Goal: Information Seeking & Learning: Learn about a topic

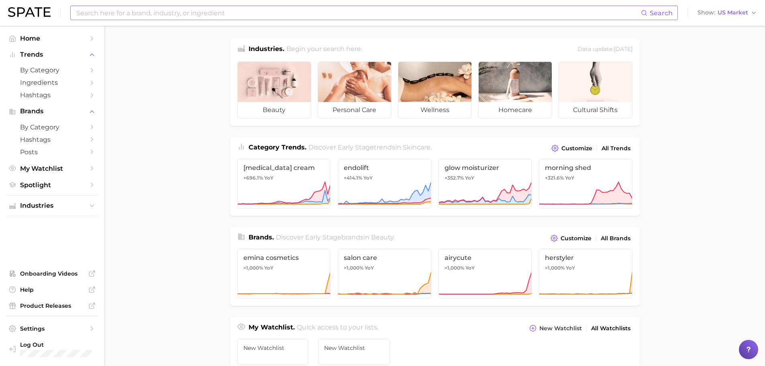
click at [110, 10] on input at bounding box center [359, 13] width 566 height 14
type input "castor oil"
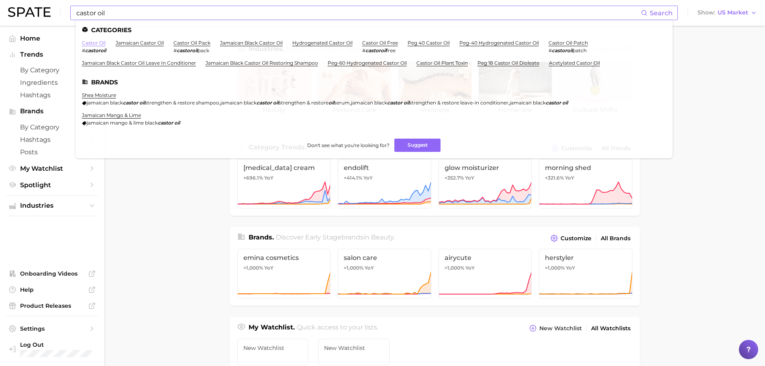
click at [93, 44] on link "castor oil" at bounding box center [94, 43] width 24 height 6
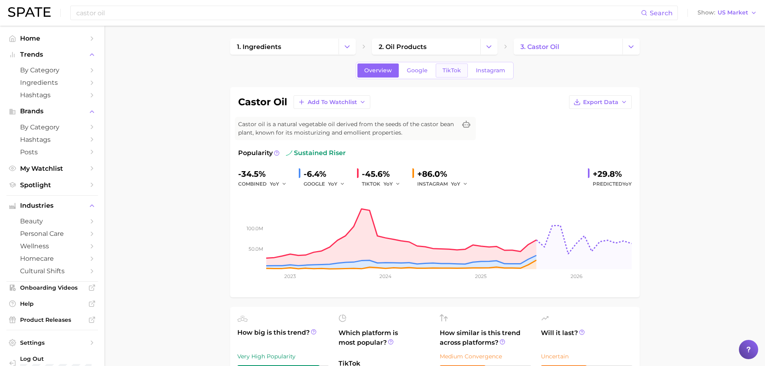
click at [450, 70] on span "TikTok" at bounding box center [452, 70] width 18 height 7
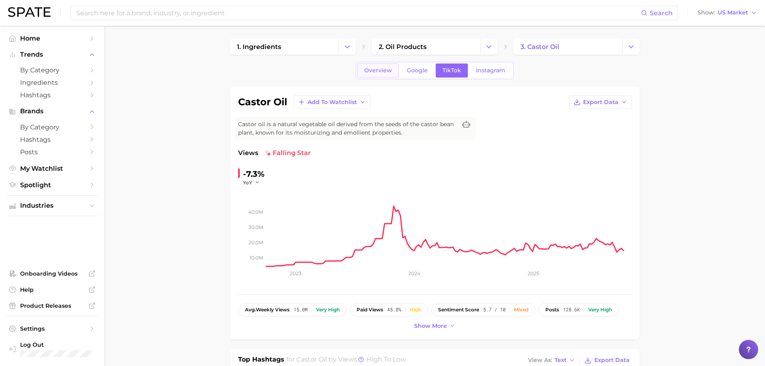
click at [364, 75] on link "Overview" at bounding box center [378, 70] width 41 height 14
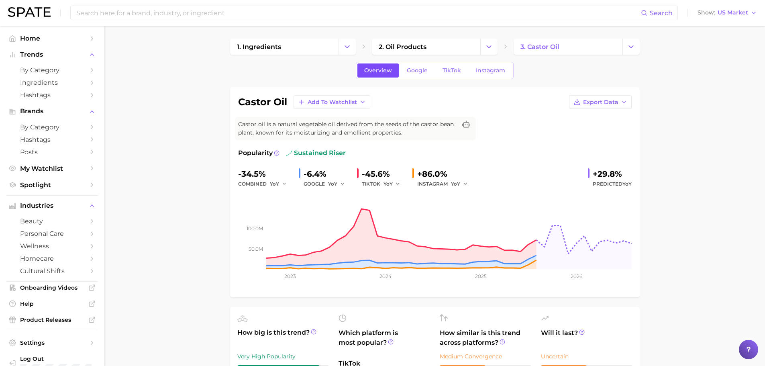
click at [373, 71] on span "Overview" at bounding box center [378, 70] width 28 height 7
click at [413, 70] on span "Google" at bounding box center [417, 70] width 21 height 7
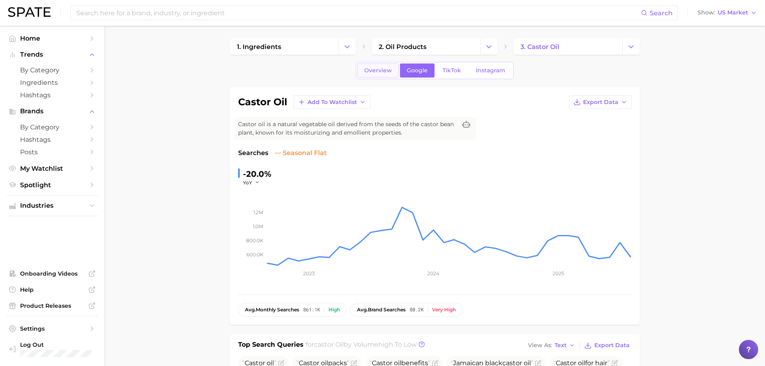
click at [367, 73] on span "Overview" at bounding box center [378, 70] width 28 height 7
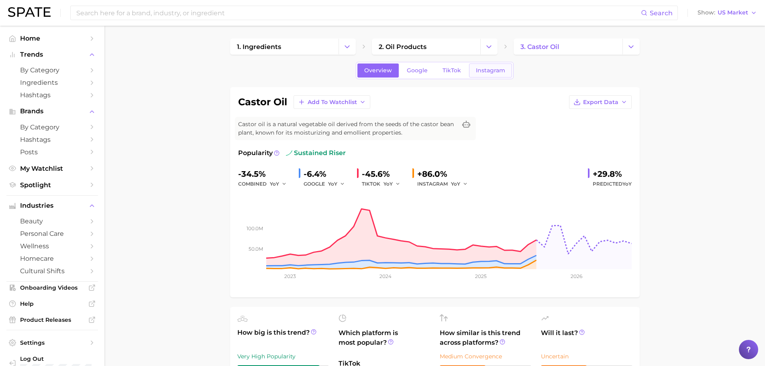
click at [494, 72] on span "Instagram" at bounding box center [490, 70] width 29 height 7
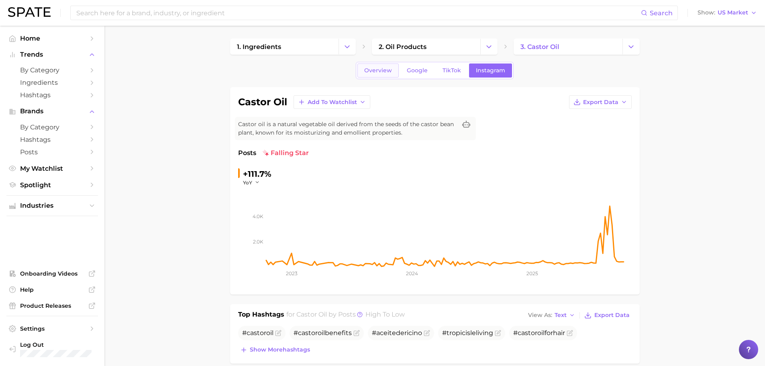
click at [376, 75] on link "Overview" at bounding box center [378, 70] width 41 height 14
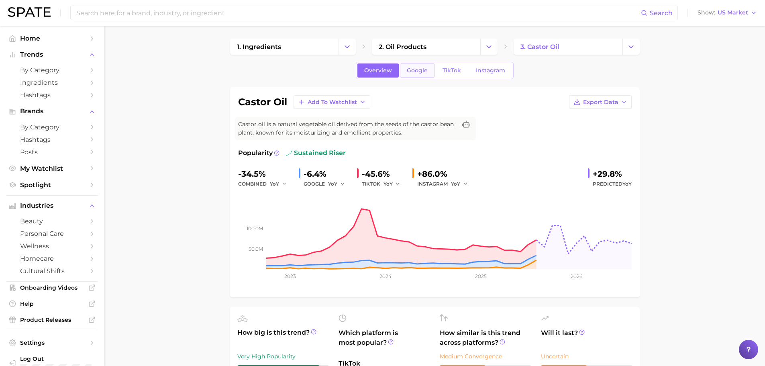
click at [415, 69] on span "Google" at bounding box center [417, 70] width 21 height 7
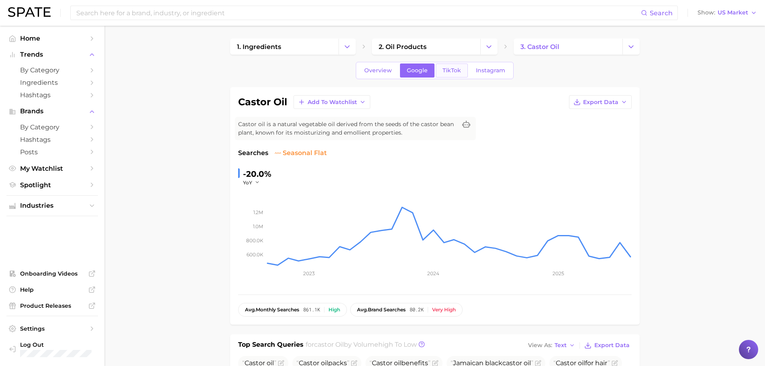
click at [450, 74] on link "TikTok" at bounding box center [452, 70] width 32 height 14
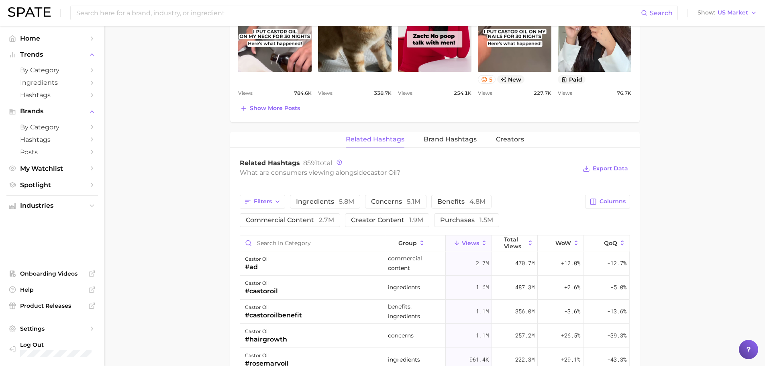
scroll to position [683, 0]
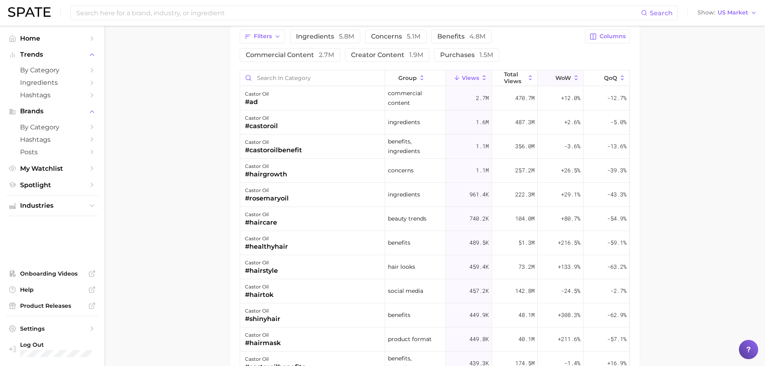
click at [573, 80] on icon at bounding box center [576, 77] width 7 height 7
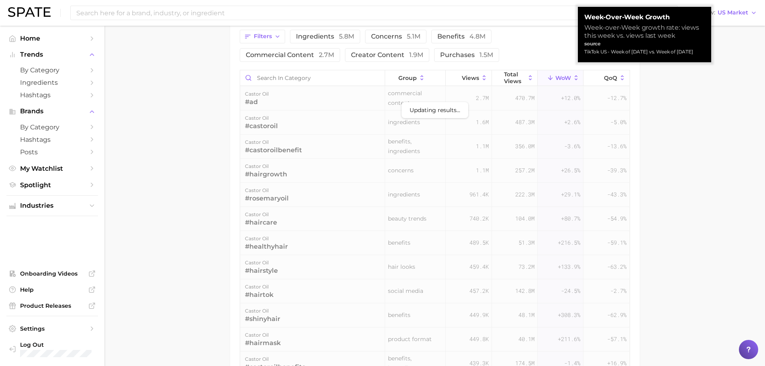
click at [575, 76] on icon at bounding box center [576, 77] width 3 height 5
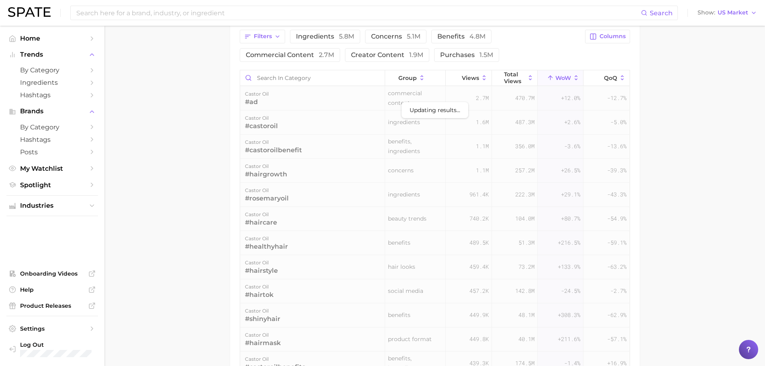
drag, startPoint x: 743, startPoint y: 203, endPoint x: 702, endPoint y: 178, distance: 48.3
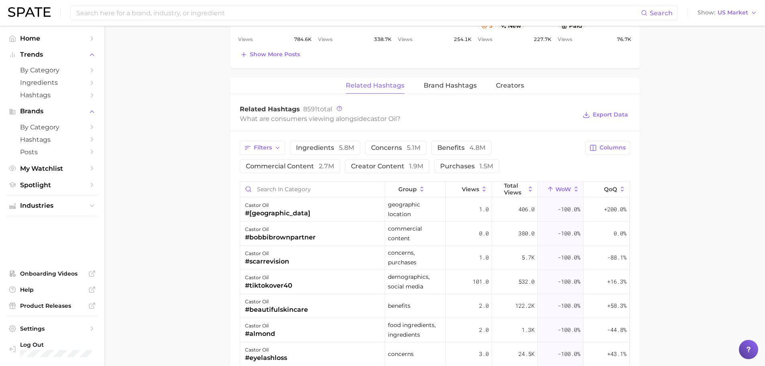
scroll to position [643, 0]
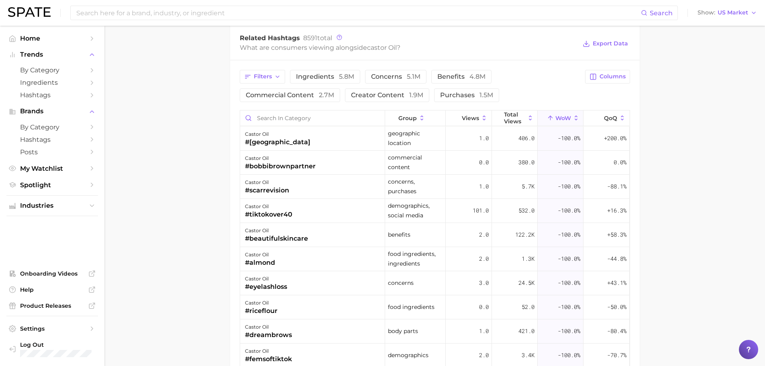
click at [575, 117] on icon at bounding box center [576, 117] width 3 height 5
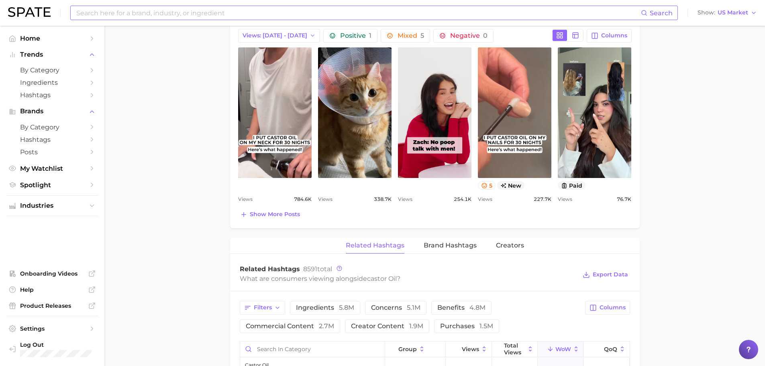
scroll to position [402, 0]
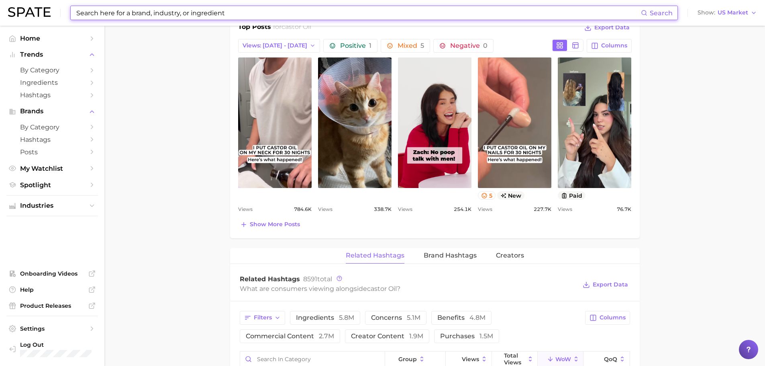
click at [146, 17] on input at bounding box center [359, 13] width 566 height 14
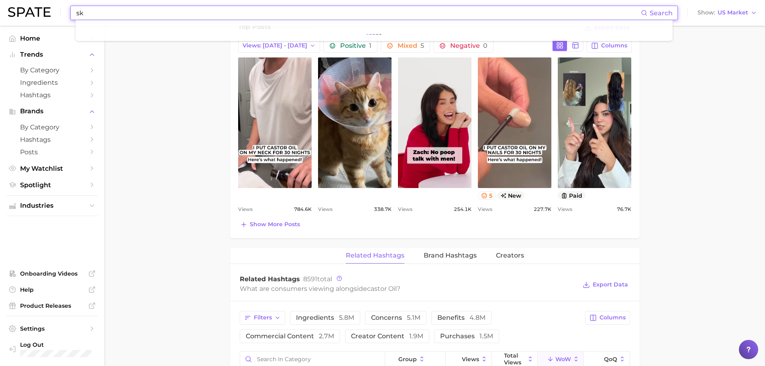
type input "s"
type input "castor oil"
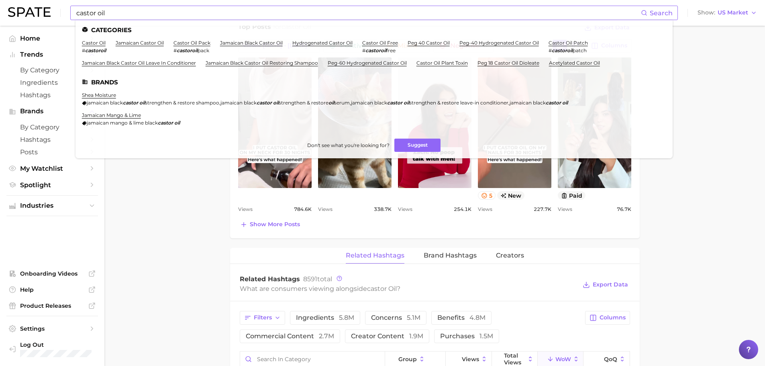
click at [89, 46] on li "castor oil # castoroil" at bounding box center [94, 47] width 24 height 14
click at [93, 44] on link "castor oil" at bounding box center [94, 43] width 24 height 6
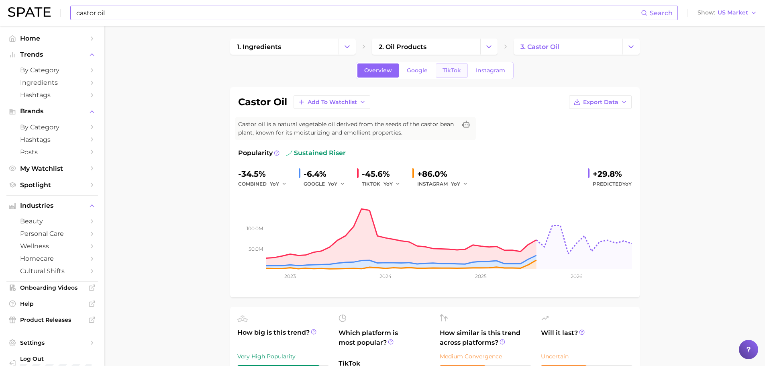
click at [450, 72] on span "TikTok" at bounding box center [452, 70] width 18 height 7
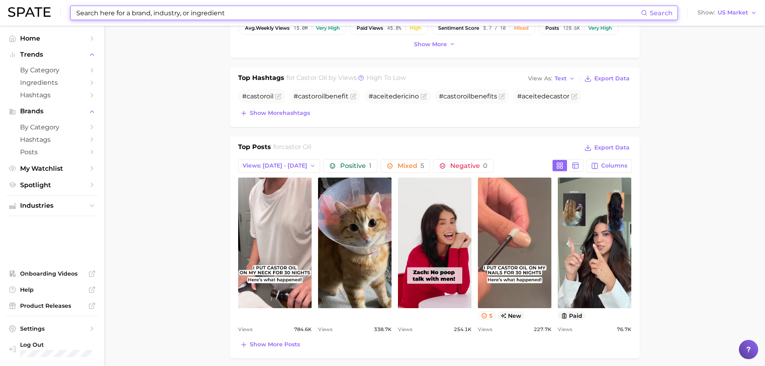
scroll to position [281, 0]
click at [256, 114] on span "Show more hashtags" at bounding box center [280, 113] width 60 height 7
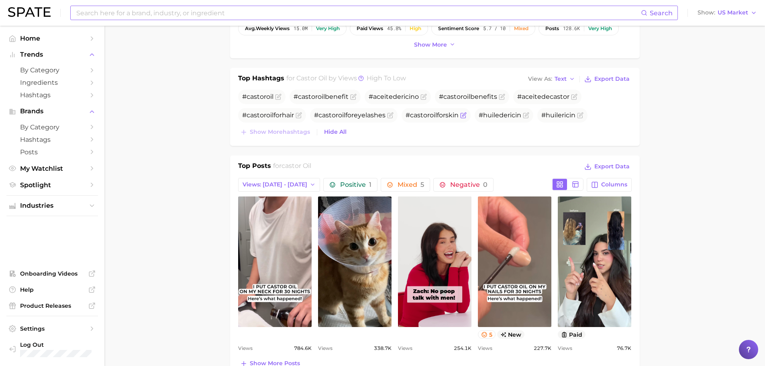
click at [434, 116] on span "oil" at bounding box center [433, 115] width 7 height 8
click at [417, 116] on span "castor" at bounding box center [420, 115] width 20 height 8
click at [420, 112] on span "castor" at bounding box center [420, 115] width 20 height 8
click at [408, 115] on span "# castor oil forskin" at bounding box center [432, 115] width 53 height 8
click at [343, 132] on span "Hide All" at bounding box center [335, 132] width 22 height 7
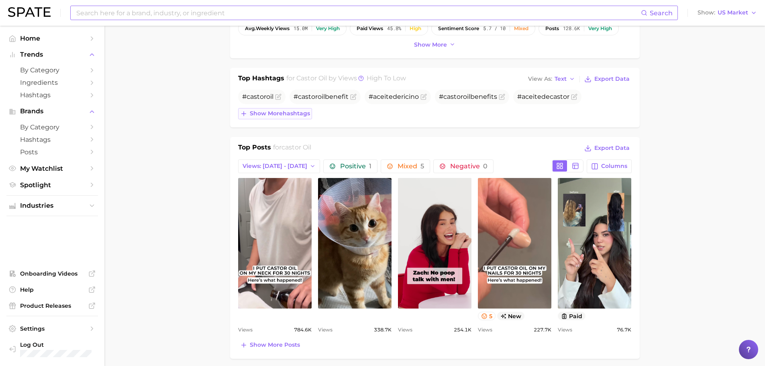
click at [287, 112] on span "Show more hashtags" at bounding box center [280, 113] width 60 height 7
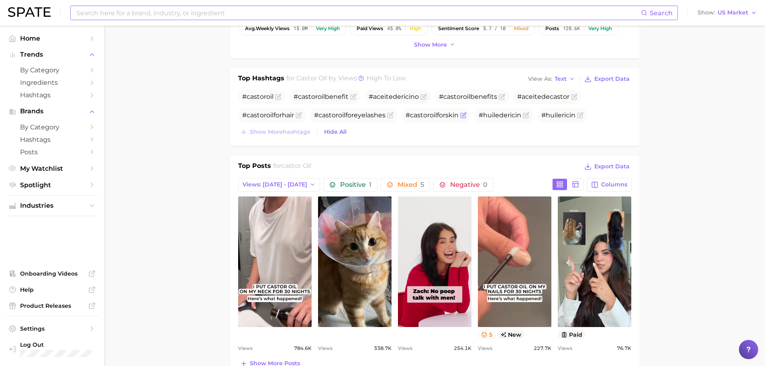
click at [441, 117] on span "# castor oil forskin" at bounding box center [432, 115] width 53 height 8
click at [465, 115] on icon "Flag as miscategorized or irrelevant" at bounding box center [464, 114] width 4 height 4
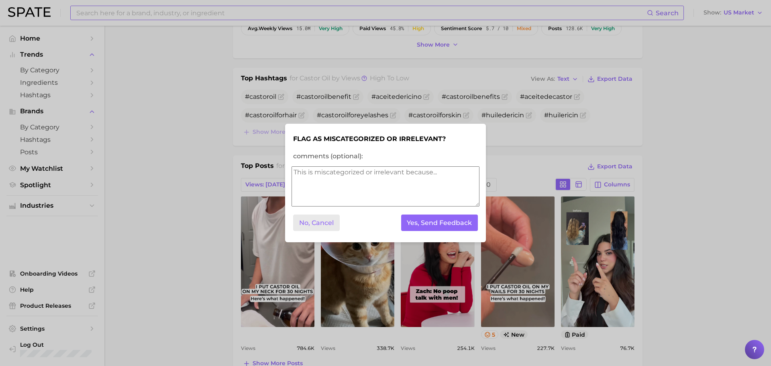
click at [311, 226] on button "No, Cancel" at bounding box center [316, 223] width 47 height 16
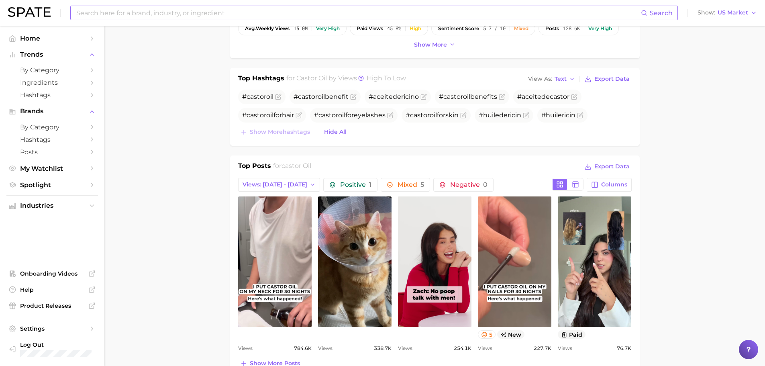
click at [172, 186] on main "1. ingredients 2. oil products 3. castor oil Overview Google TikTok Instagram c…" at bounding box center [434, 324] width 661 height 1161
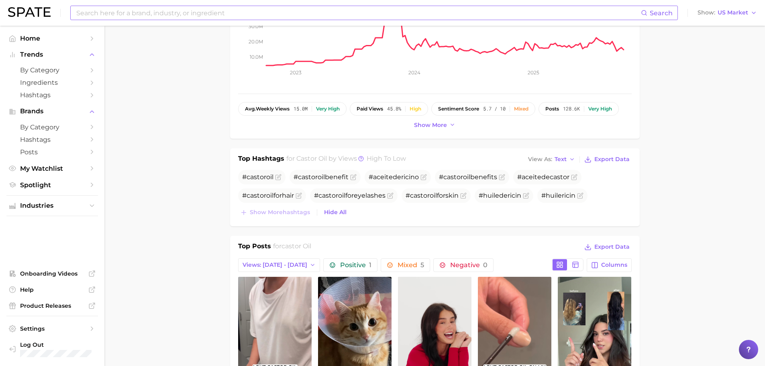
scroll to position [0, 0]
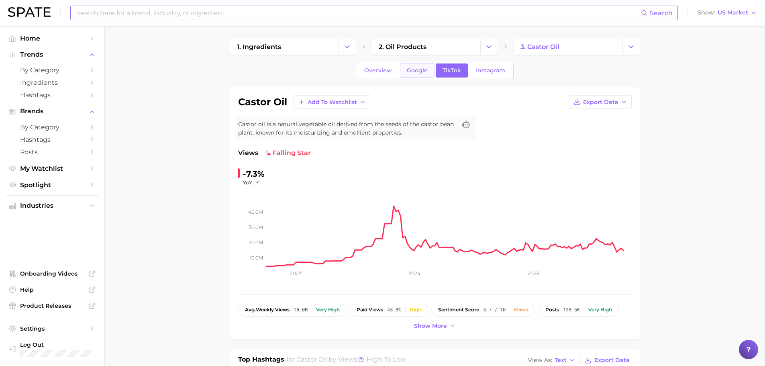
click at [419, 73] on span "Google" at bounding box center [417, 70] width 21 height 7
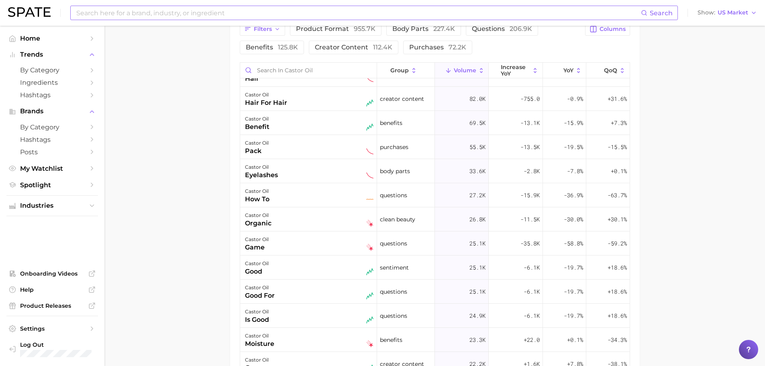
scroll to position [442, 0]
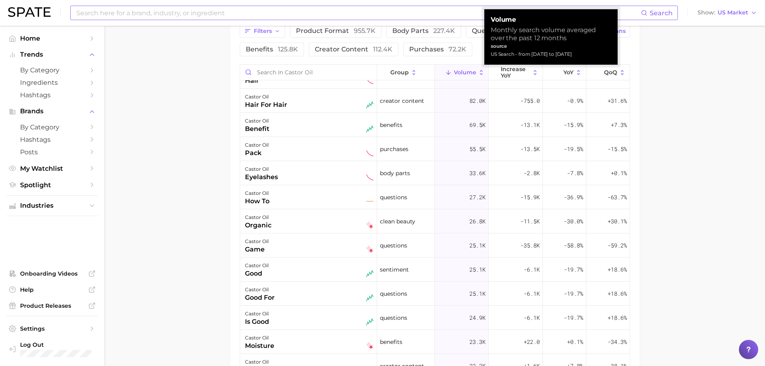
click at [459, 70] on span "Volume" at bounding box center [465, 72] width 22 height 6
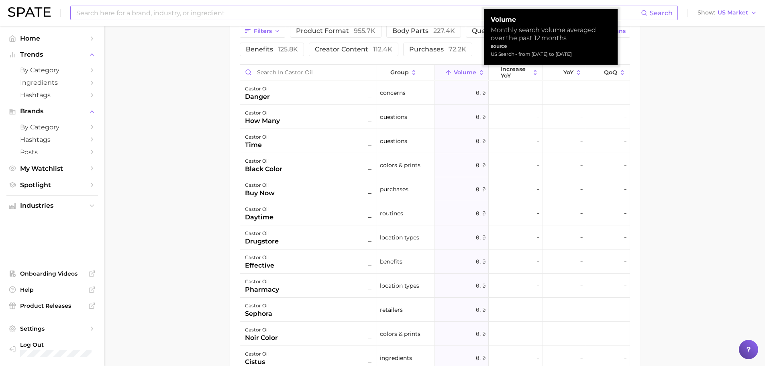
click at [459, 70] on span "Volume" at bounding box center [465, 72] width 22 height 6
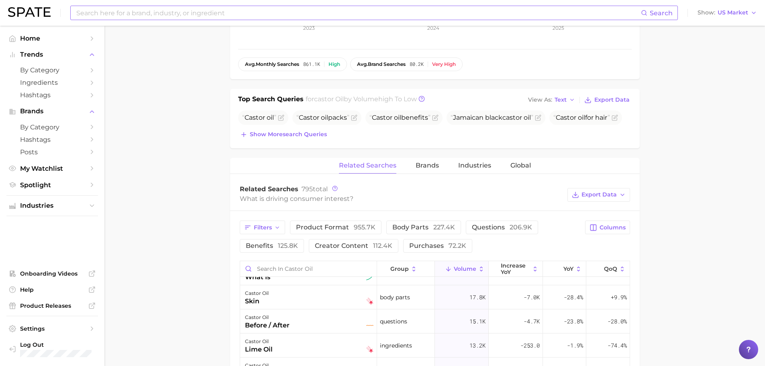
scroll to position [241, 0]
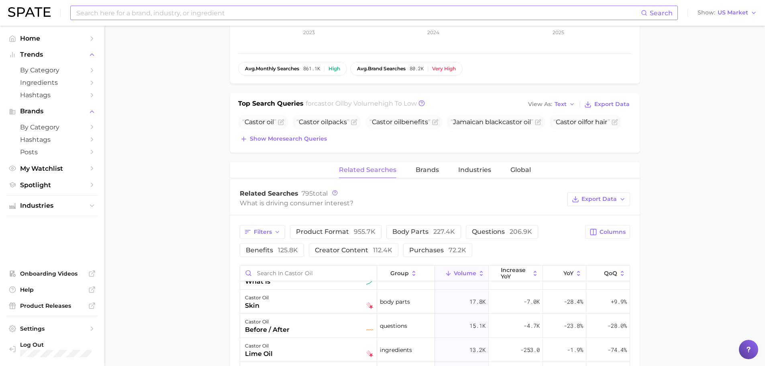
click at [115, 19] on input at bounding box center [359, 13] width 566 height 14
type input "glass kin"
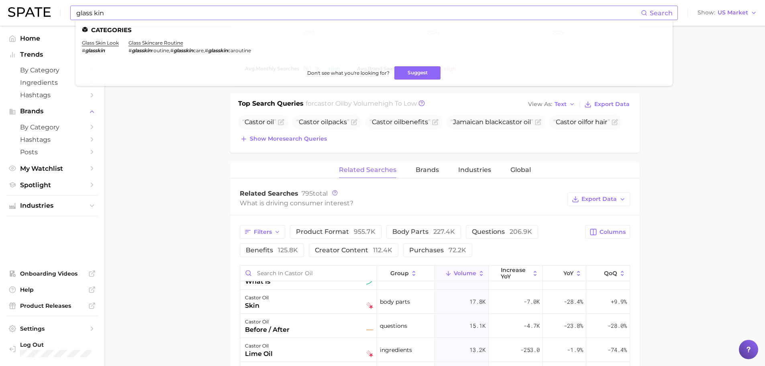
click at [95, 46] on li "glass skin look # glasskin" at bounding box center [100, 47] width 37 height 14
click at [91, 42] on link "glass skin look" at bounding box center [100, 43] width 37 height 6
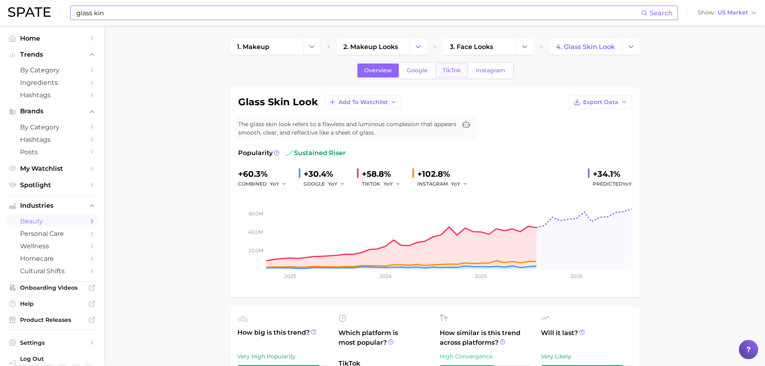
click at [449, 73] on span "TikTok" at bounding box center [452, 70] width 18 height 7
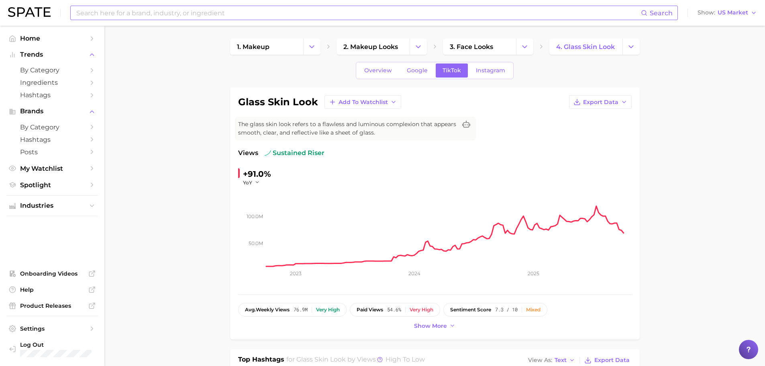
click at [413, 74] on link "Google" at bounding box center [417, 70] width 35 height 14
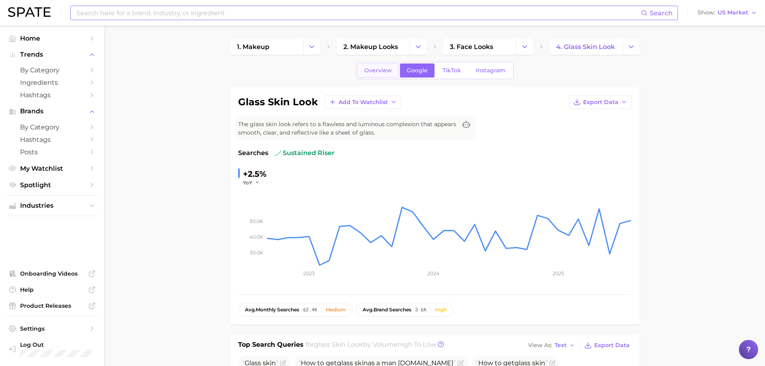
click at [385, 76] on link "Overview" at bounding box center [378, 70] width 41 height 14
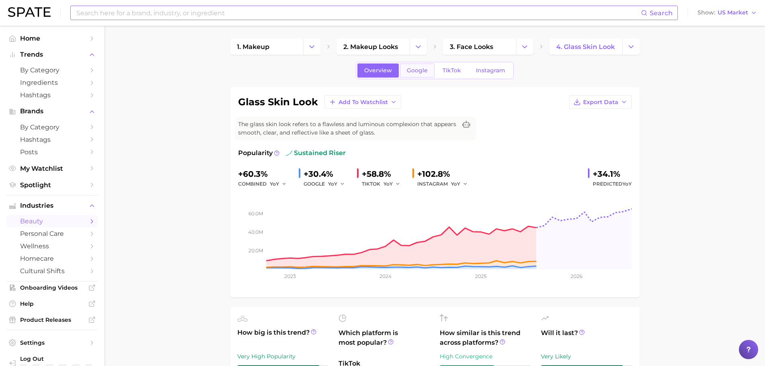
click at [410, 72] on span "Google" at bounding box center [417, 70] width 21 height 7
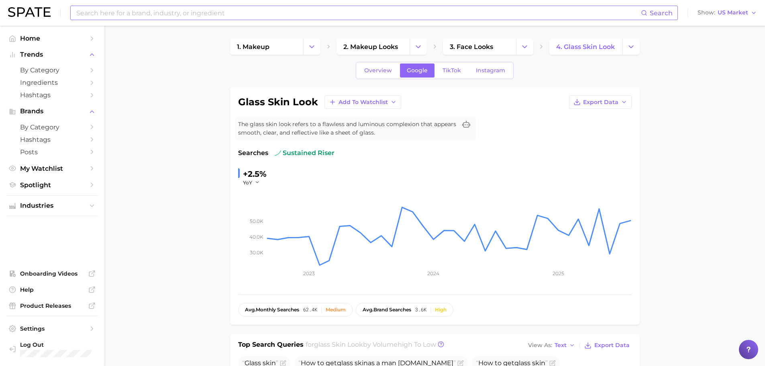
drag, startPoint x: 137, startPoint y: 154, endPoint x: 4, endPoint y: 163, distance: 132.9
click at [111, 15] on input at bounding box center [359, 13] width 566 height 14
type input "castor oil glass skin"
